Goal: Information Seeking & Learning: Find specific fact

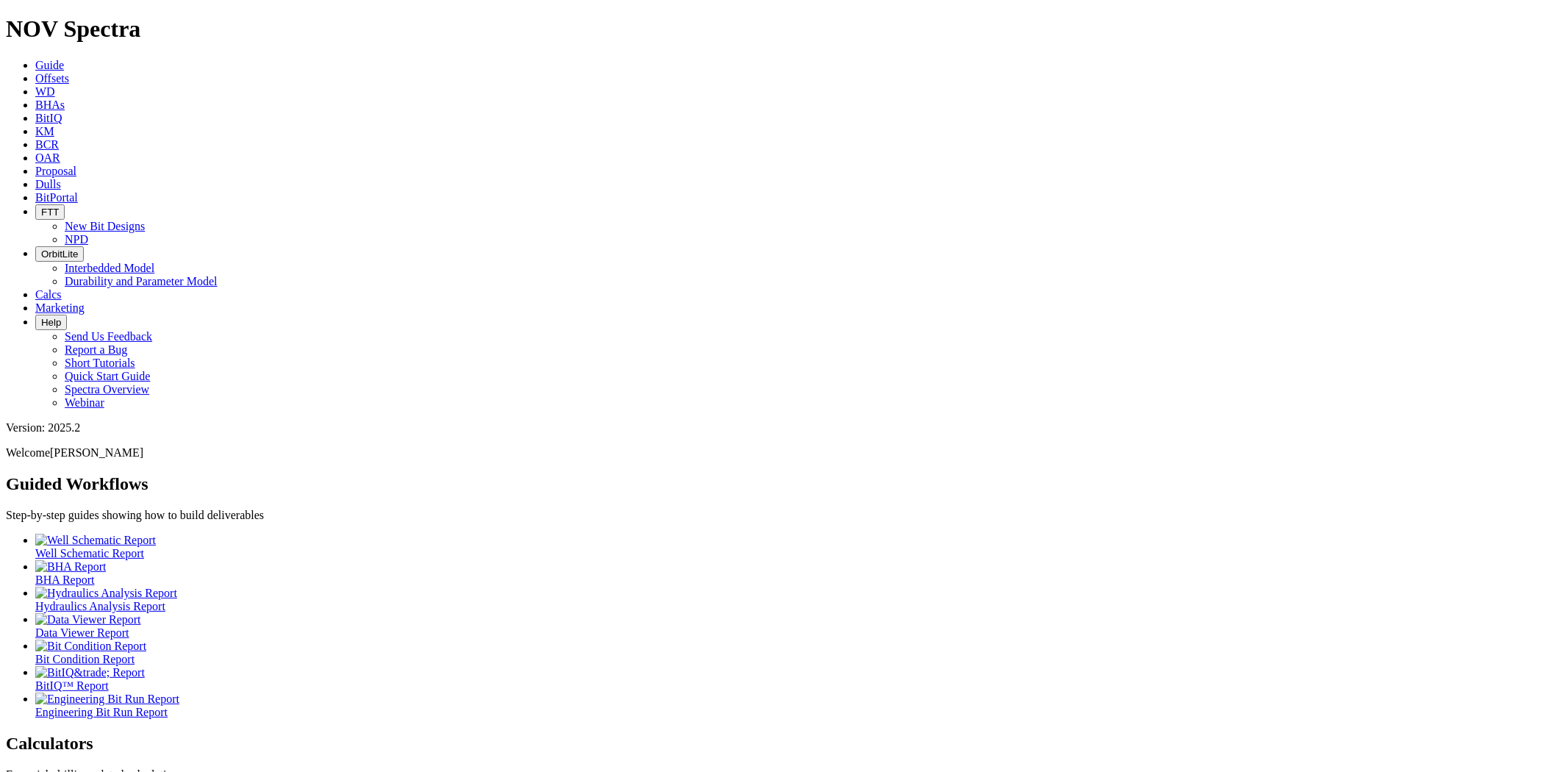
click at [69, 72] on span "Offsets" at bounding box center [51, 78] width 34 height 13
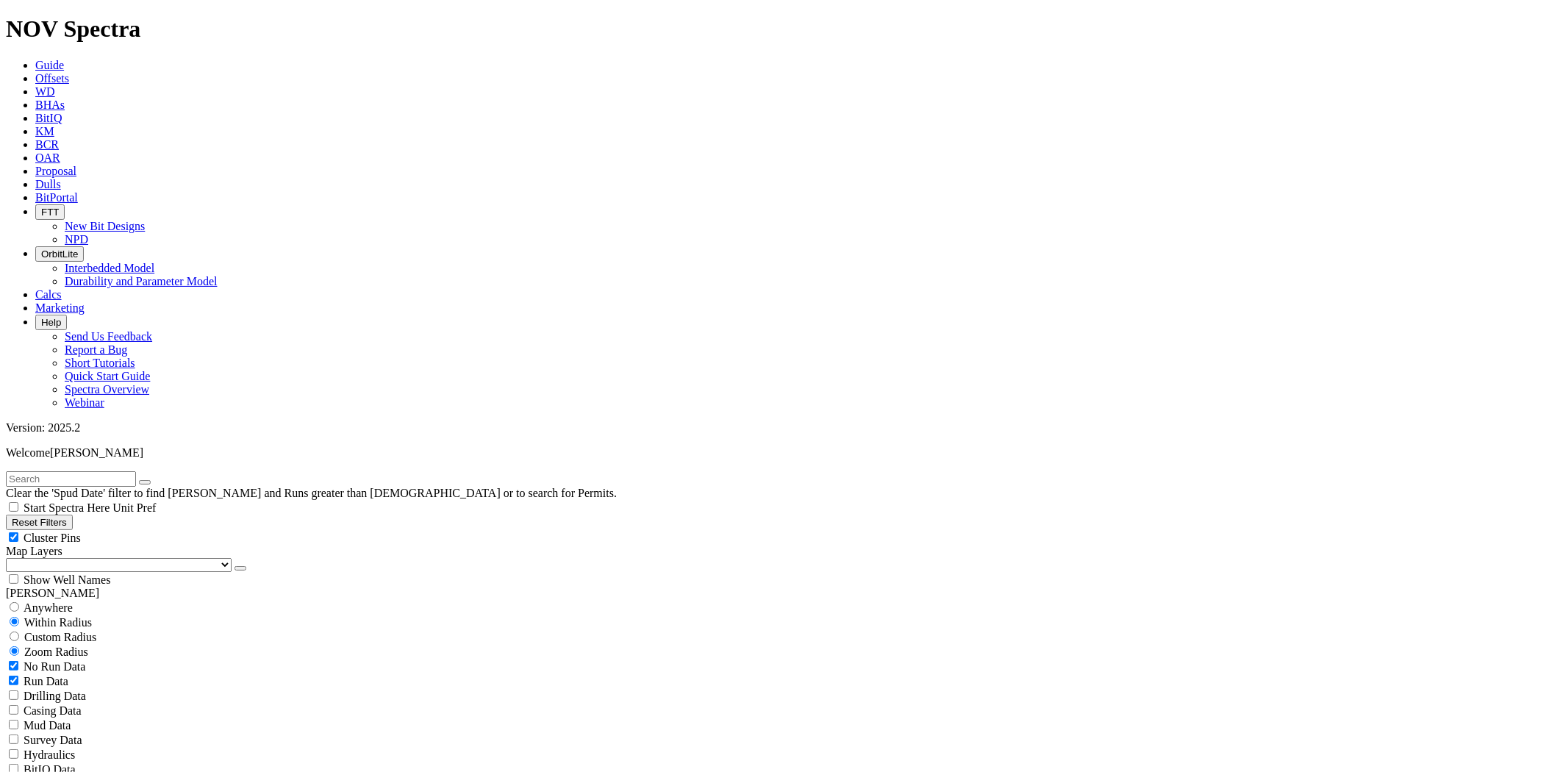
select select "6.75"
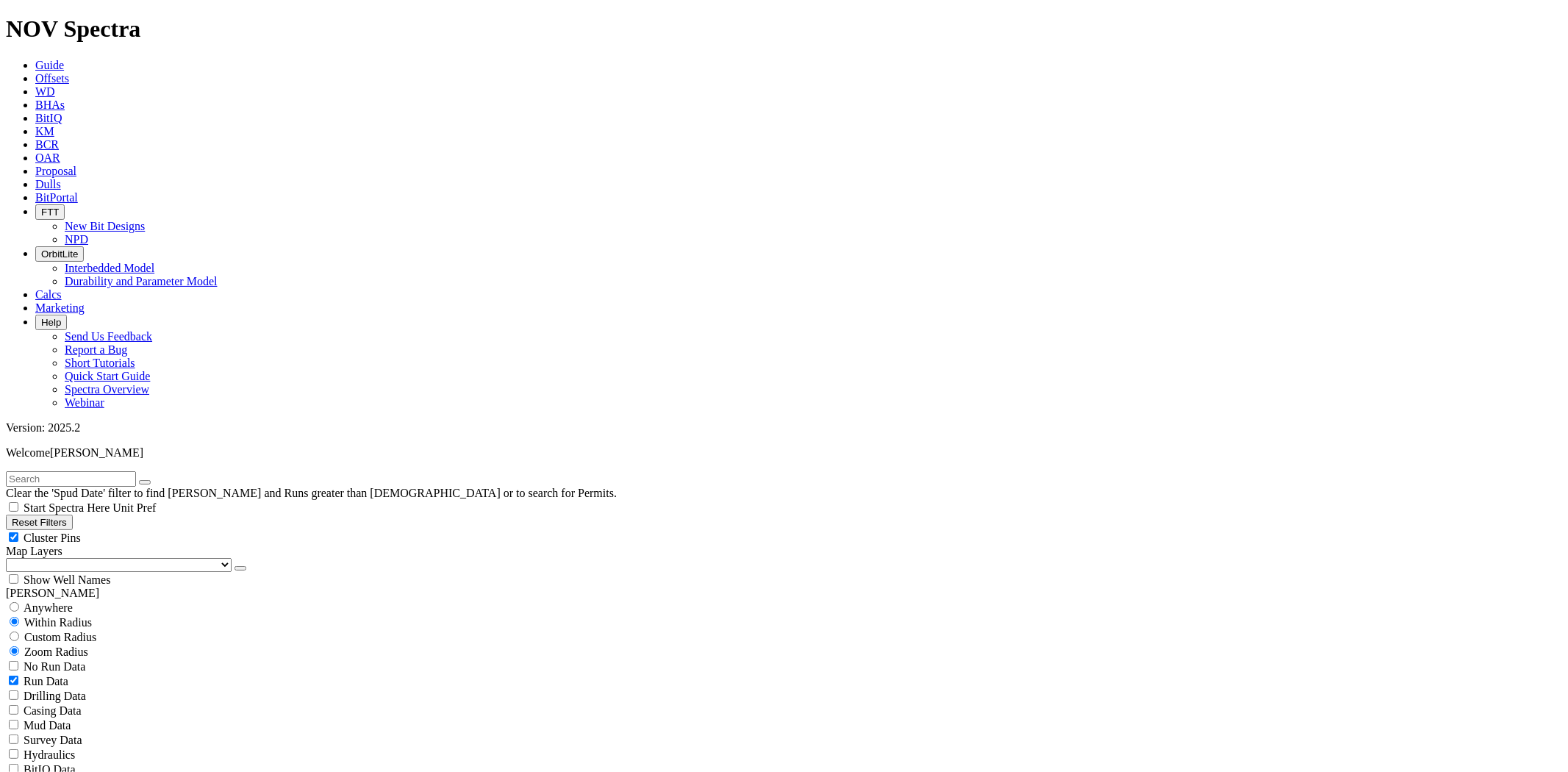
checkbox input "false"
select select "? number:6.75 ?"
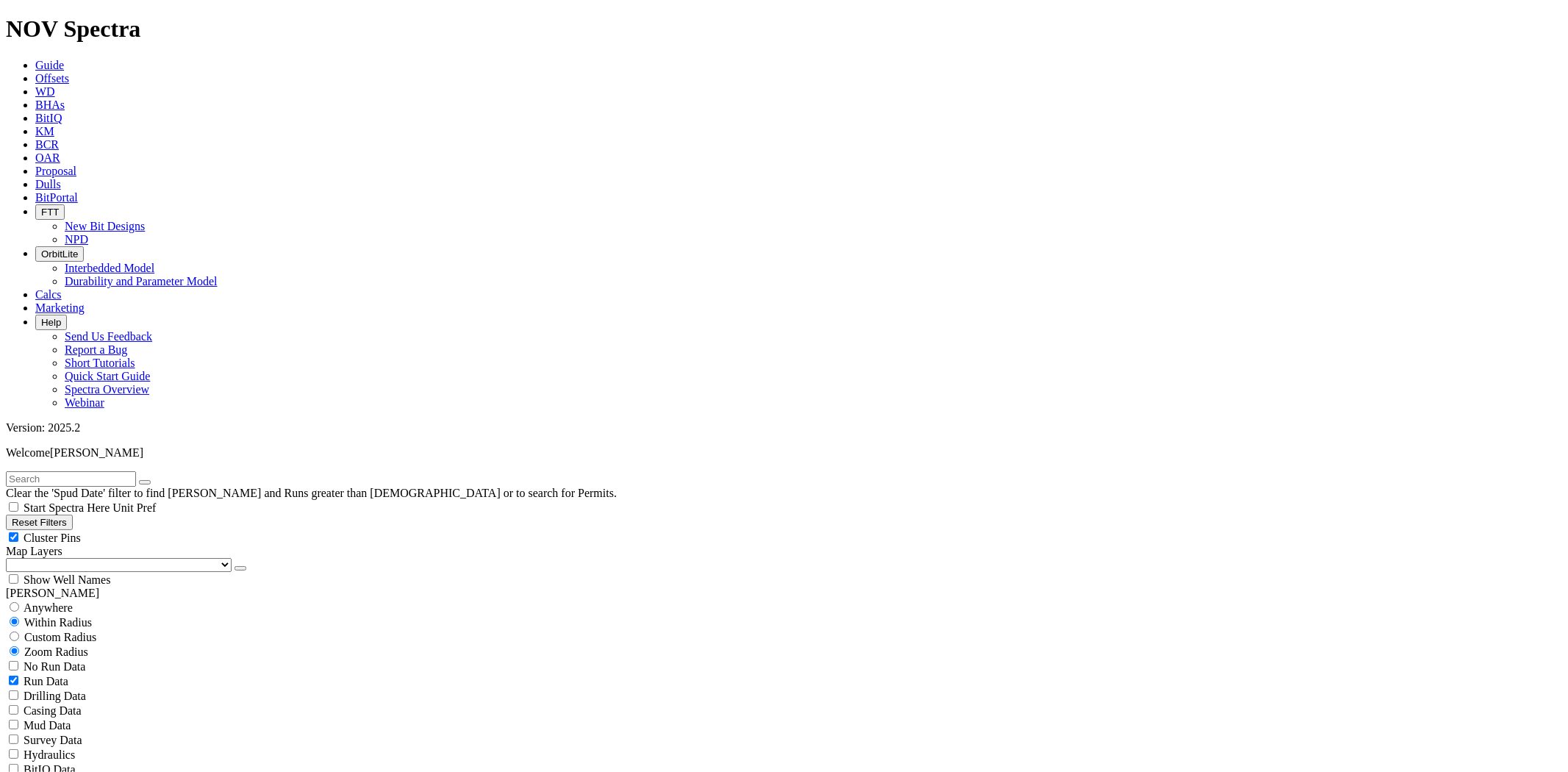
scroll to position [12095, 0]
select select "? object:34571 ?"
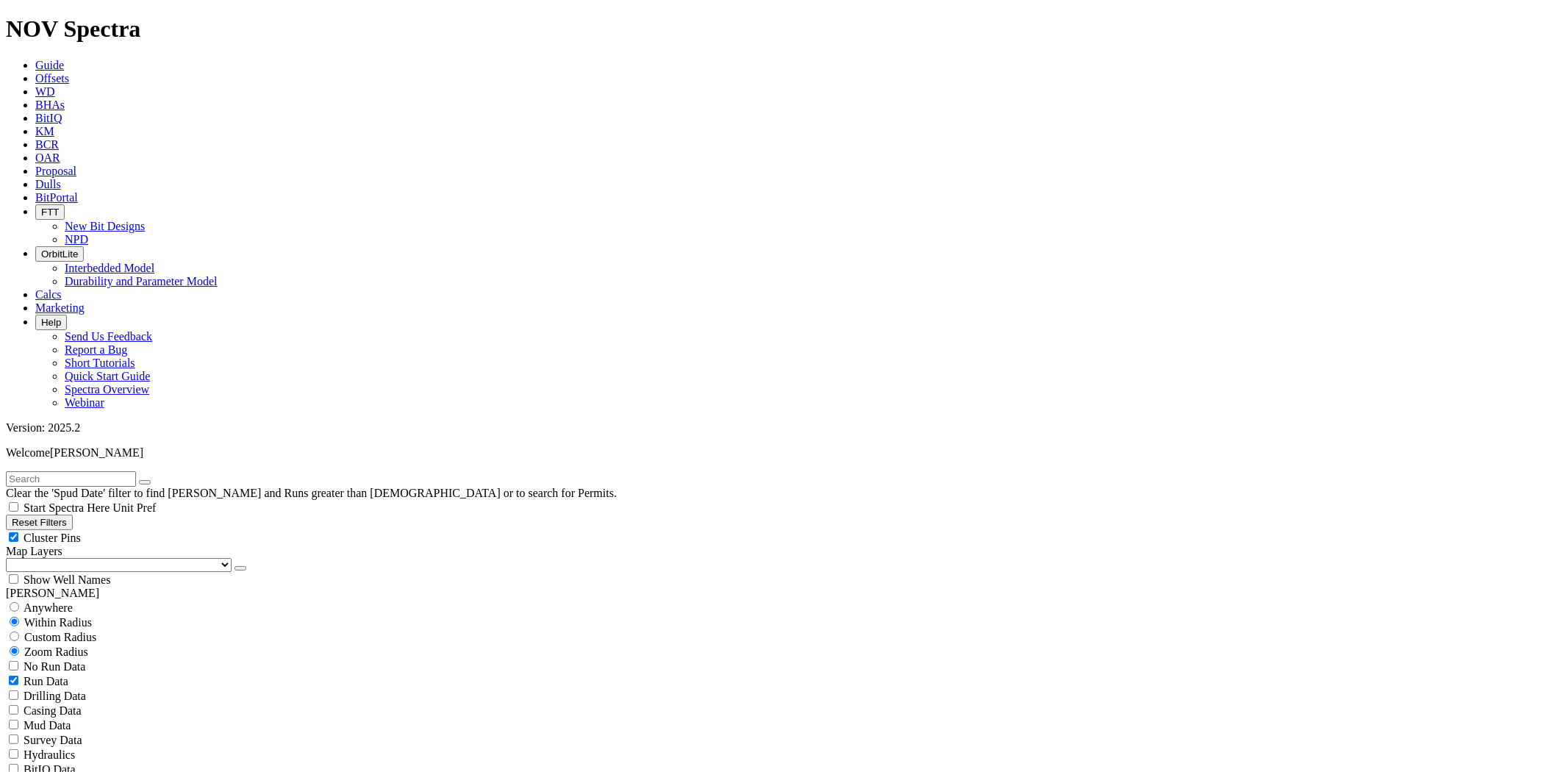
select select
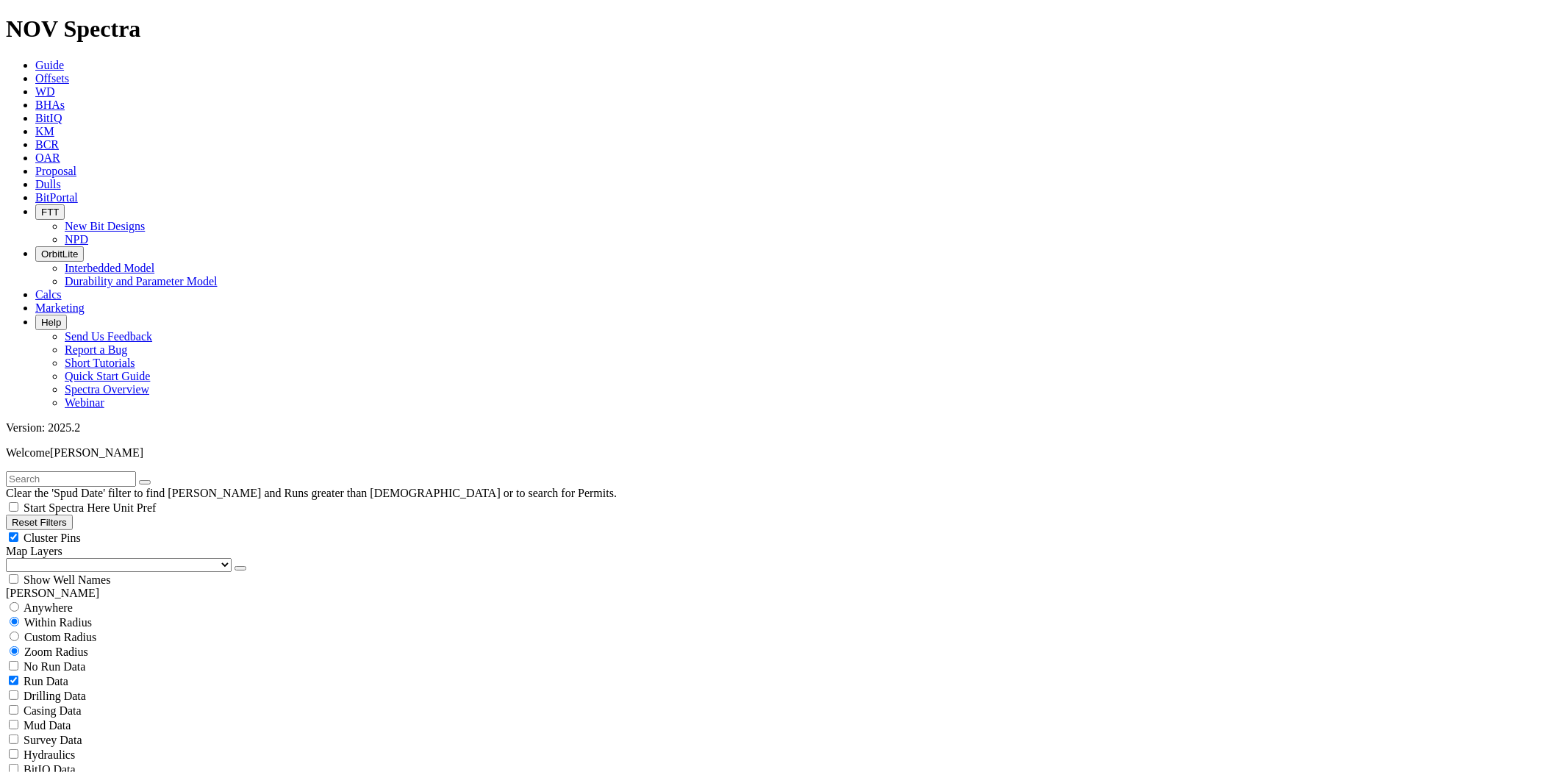
click at [136, 471] on input "text" at bounding box center [71, 479] width 130 height 16
type input "A318680"
click at [154, 480] on button "submit" at bounding box center [160, 483] width 12 height 4
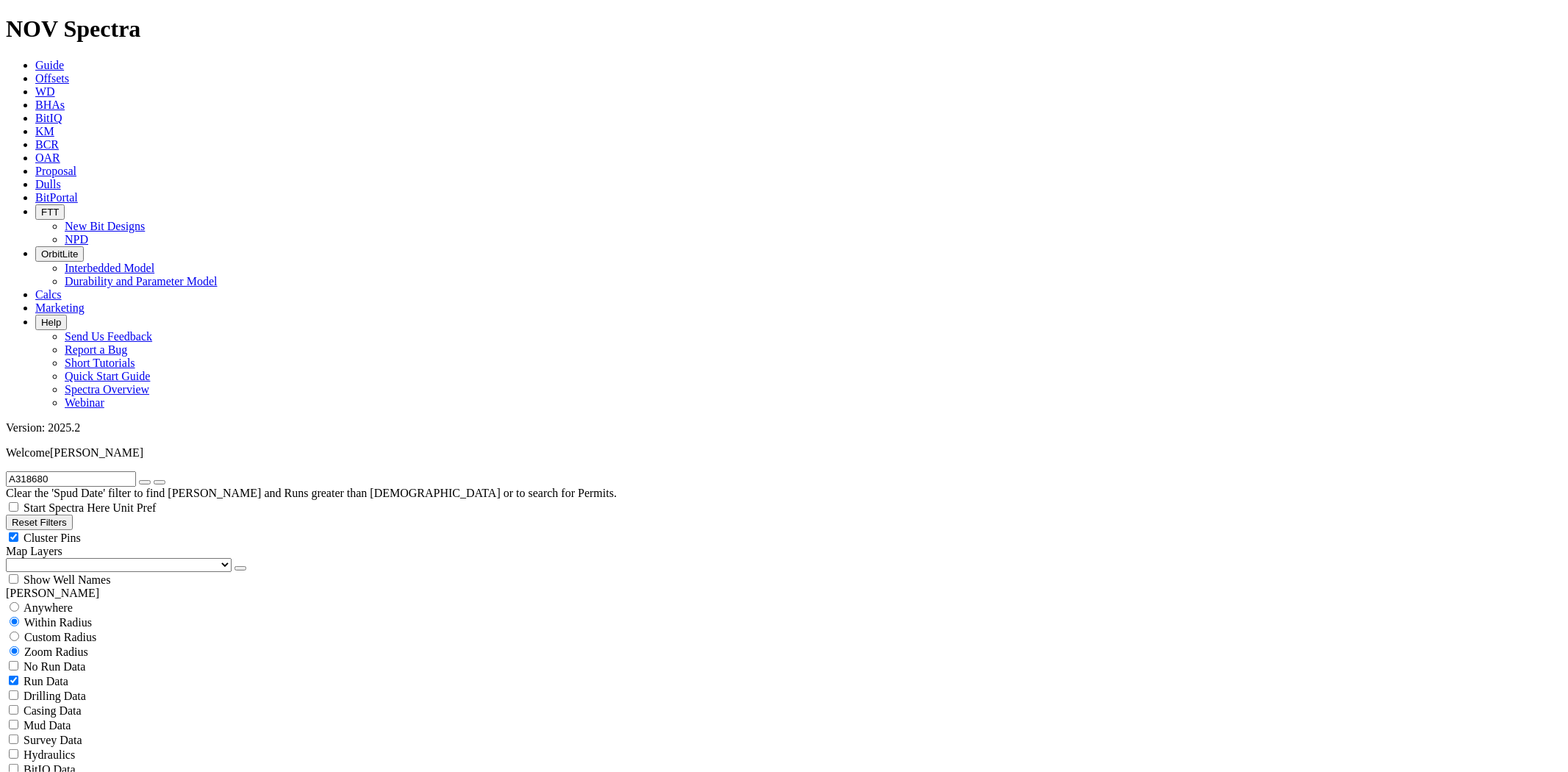
select select
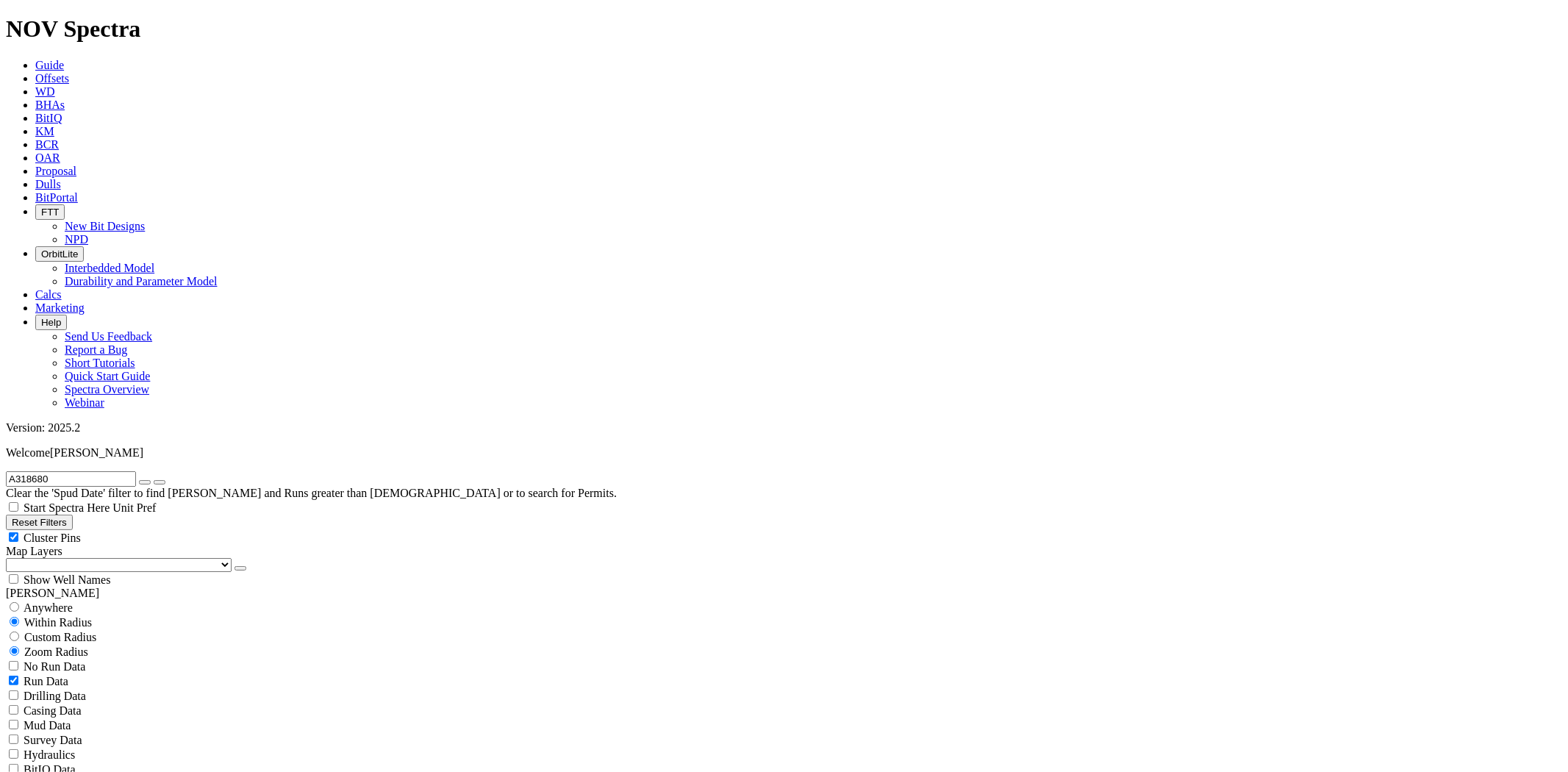
select select
click at [145, 483] on icon "button" at bounding box center [145, 483] width 0 height 0
click at [61, 178] on span "Dulls" at bounding box center [48, 184] width 25 height 13
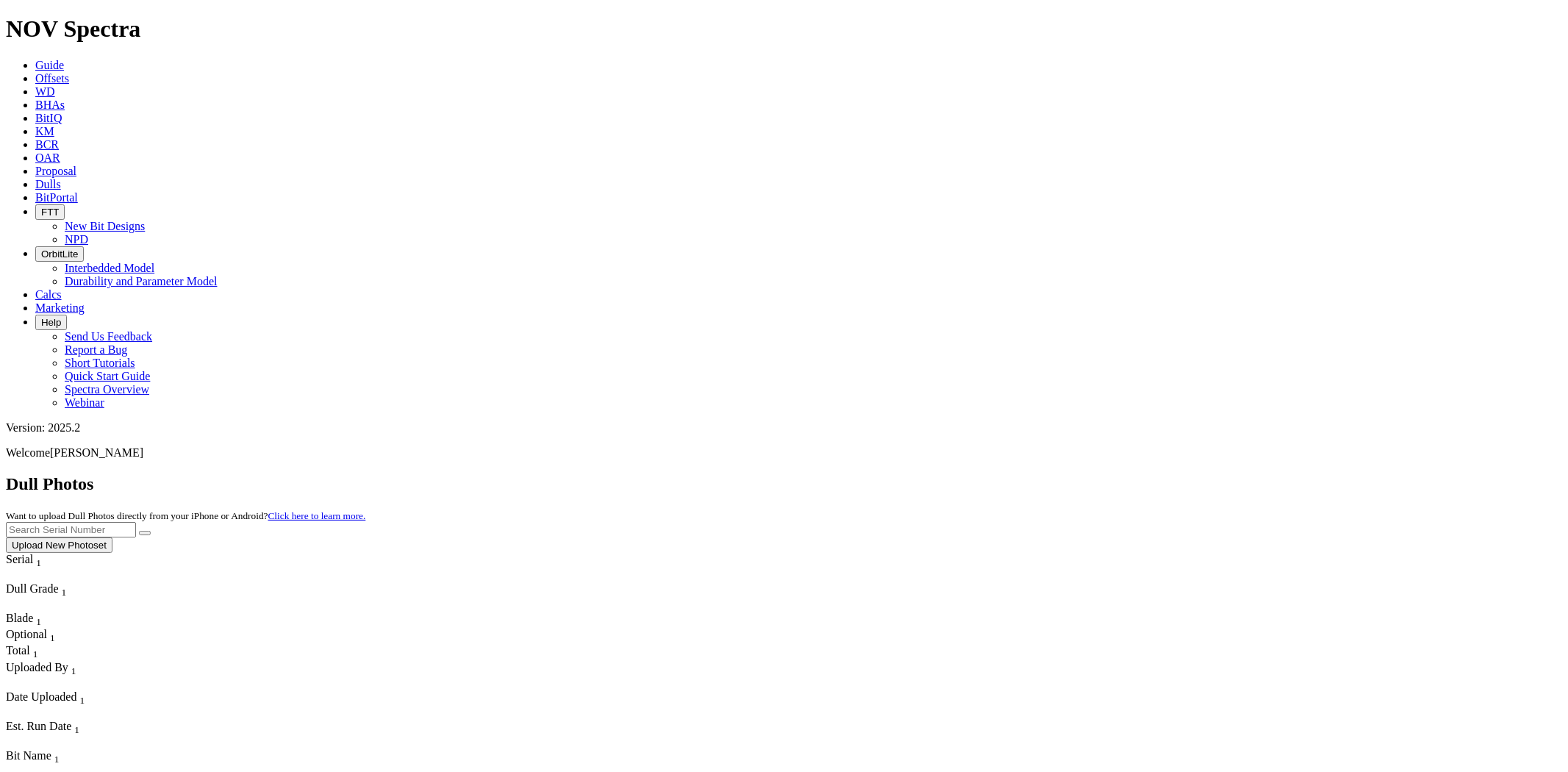
click at [136, 522] on input "text" at bounding box center [71, 530] width 130 height 16
type input "A318680"
click at [139, 531] on button "submit" at bounding box center [145, 533] width 12 height 4
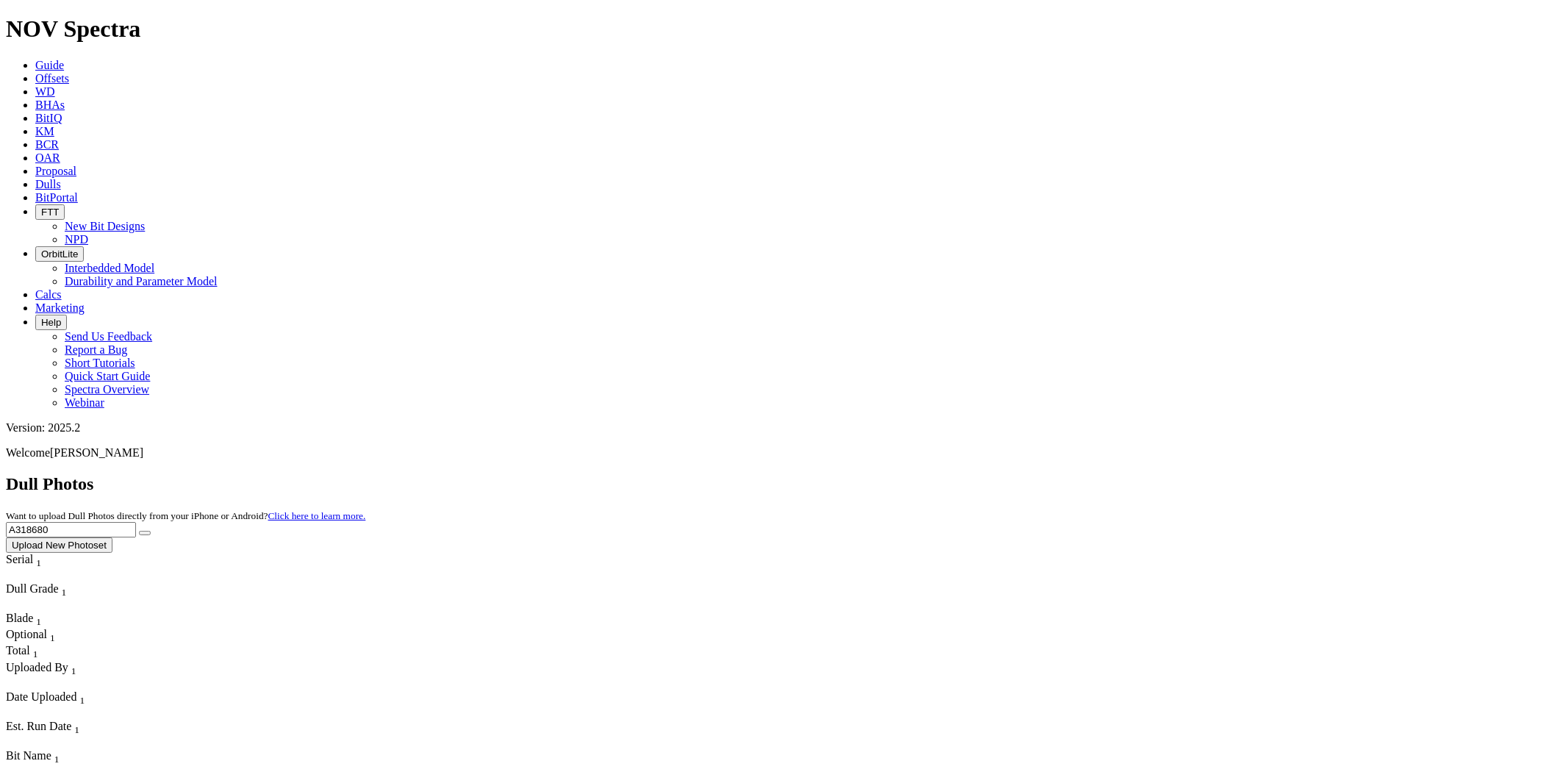
click at [61, 178] on span "Dulls" at bounding box center [48, 184] width 25 height 13
drag, startPoint x: 1321, startPoint y: 55, endPoint x: 1062, endPoint y: 69, distance: 259.4
click at [1064, 474] on div "Dull Photos Want to upload Dull Photos directly from your iPhone or Android? Cl…" at bounding box center [784, 513] width 1556 height 78
click at [139, 531] on button "submit" at bounding box center [145, 533] width 12 height 4
click at [136, 522] on input "text" at bounding box center [71, 530] width 130 height 16
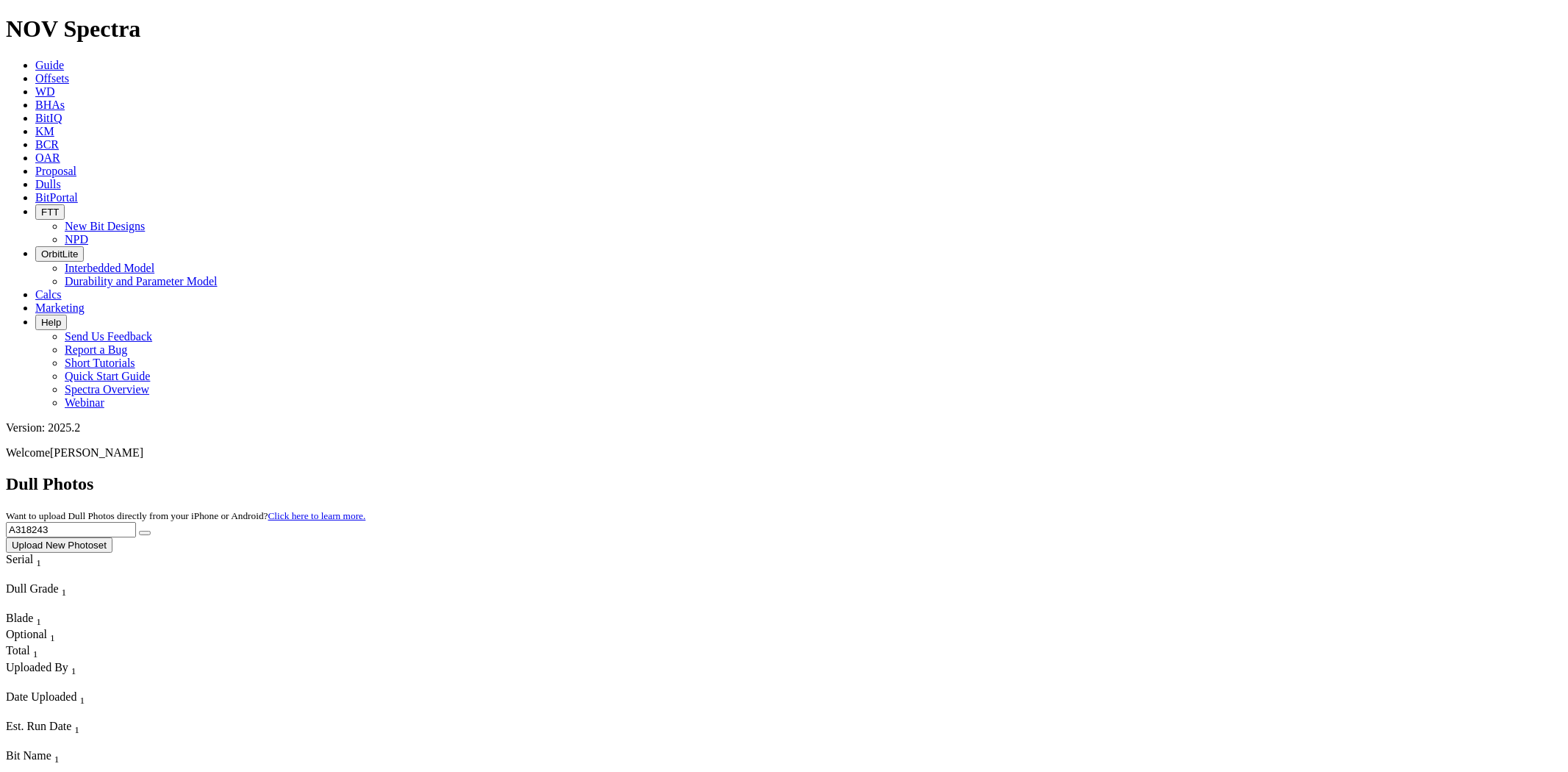
type input "A318243"
click at [139, 531] on button "submit" at bounding box center [145, 533] width 12 height 4
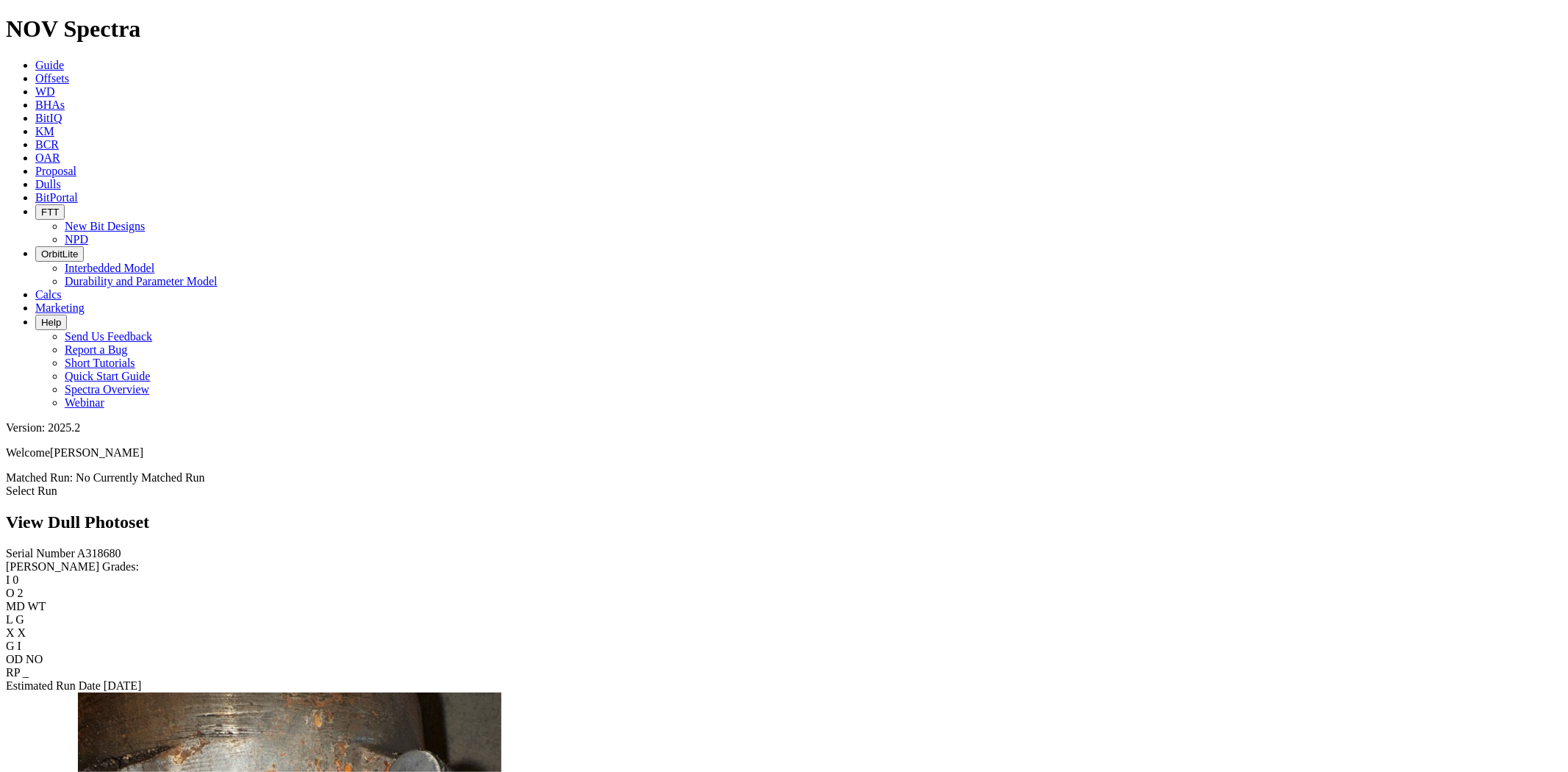
click at [57, 484] on link "Select Run" at bounding box center [31, 490] width 51 height 13
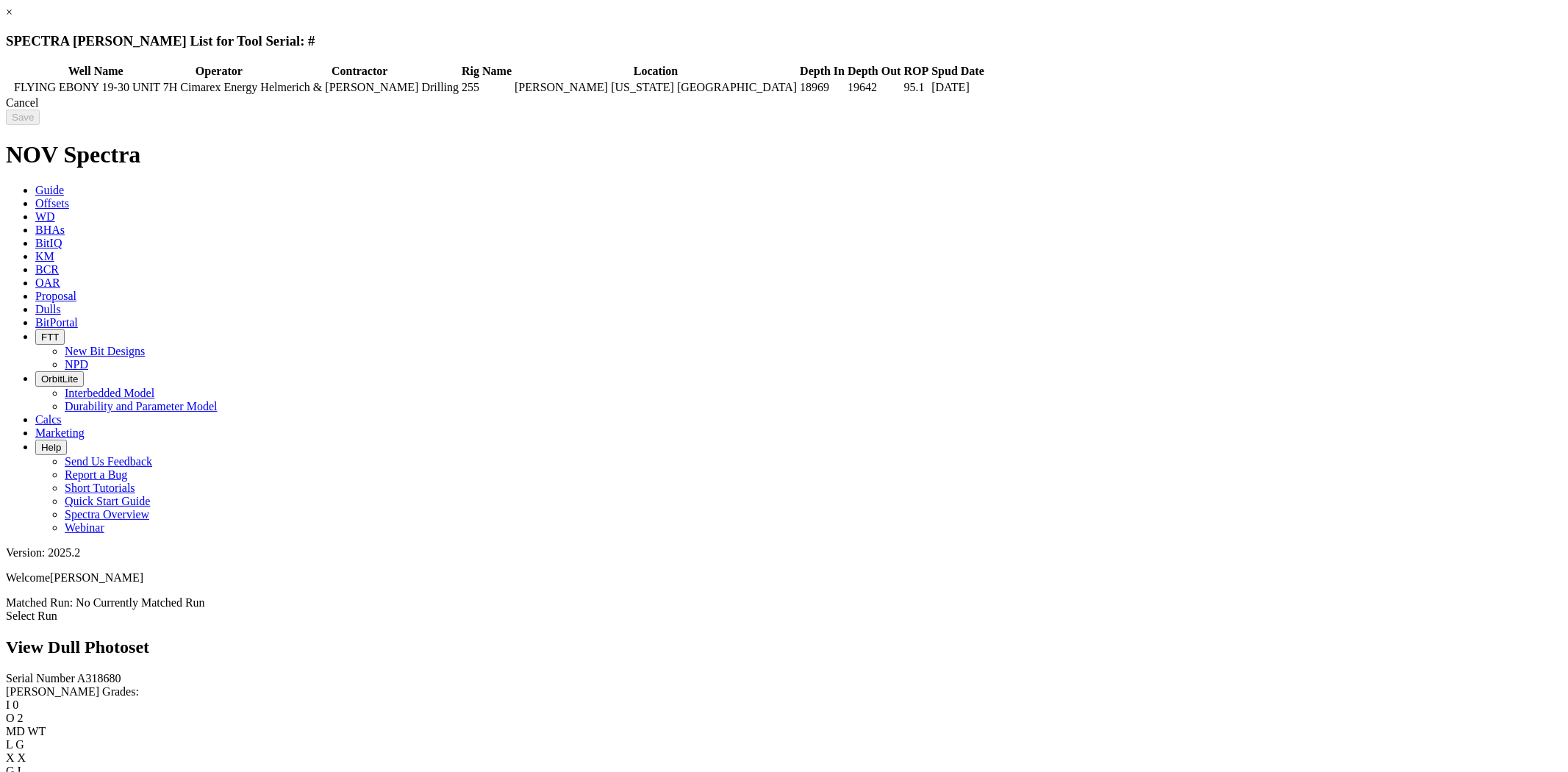
click at [13, 19] on link "×" at bounding box center [9, 12] width 7 height 13
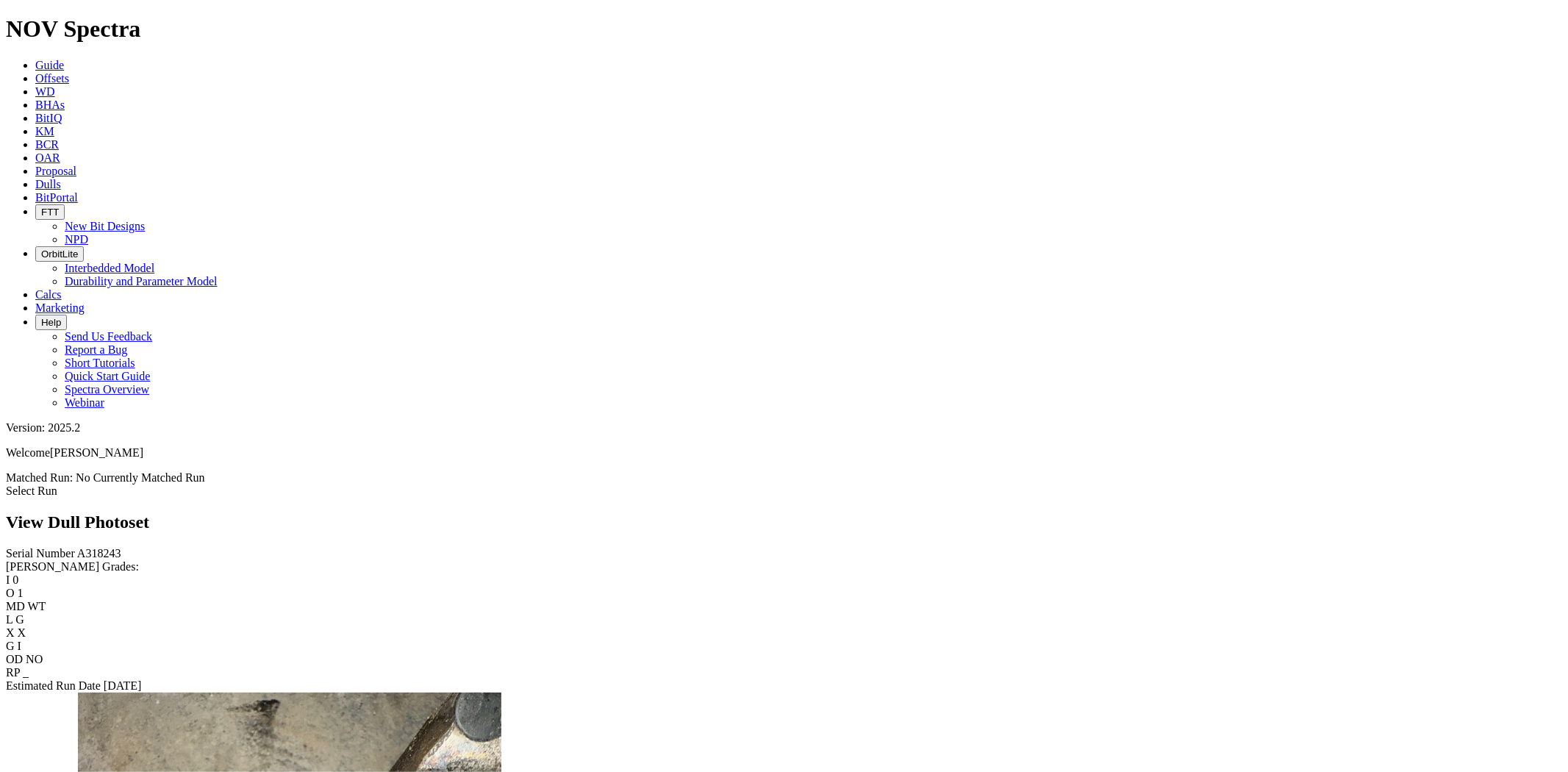
scroll to position [735, 0]
click at [1512, 484] on div "Select Run" at bounding box center [784, 491] width 1556 height 13
click at [57, 484] on link "Select Run" at bounding box center [31, 490] width 51 height 13
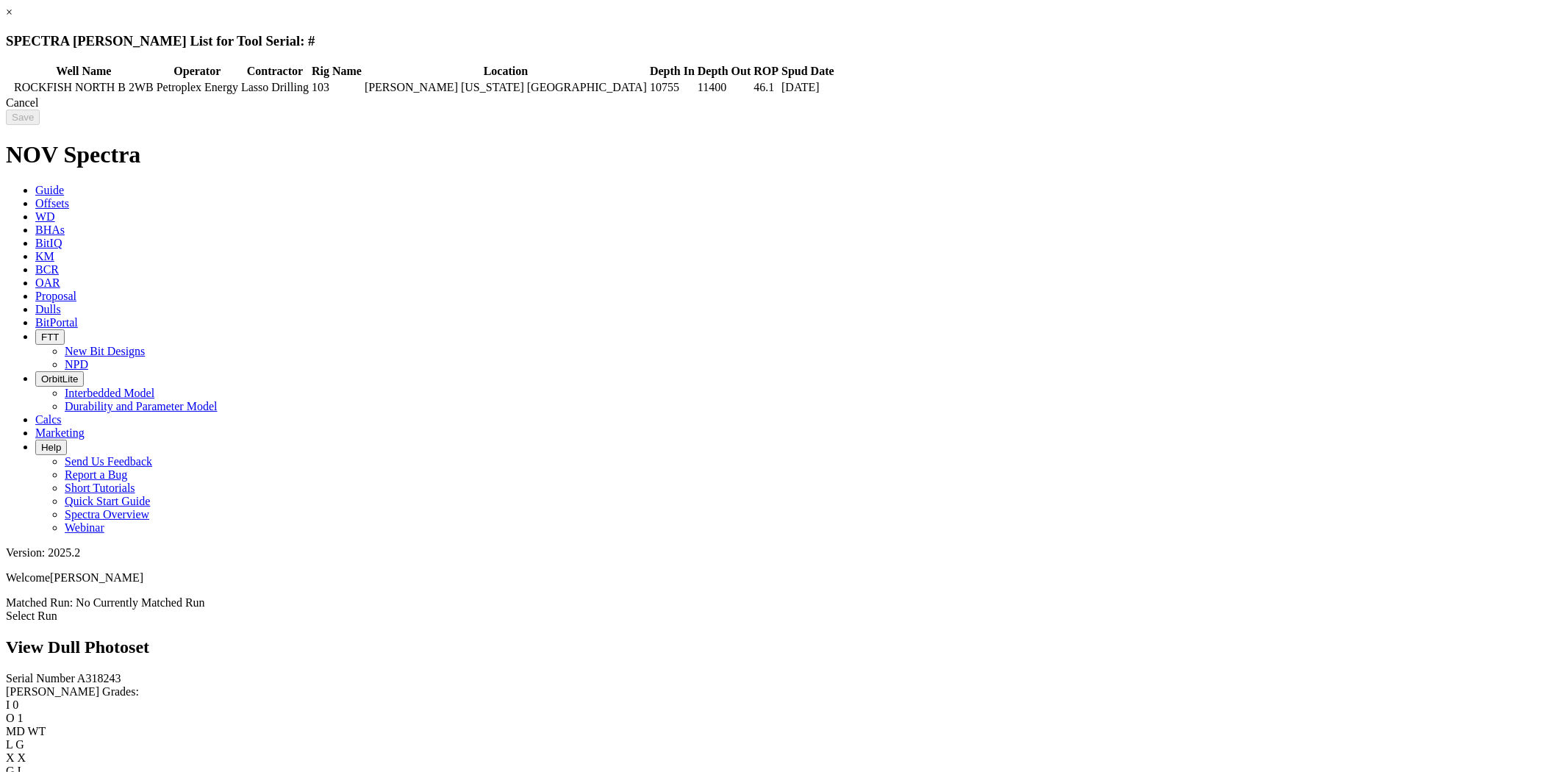
drag, startPoint x: 1331, startPoint y: 41, endPoint x: 1165, endPoint y: 107, distance: 178.6
click at [13, 19] on link "×" at bounding box center [9, 12] width 7 height 13
